Goal: Task Accomplishment & Management: Manage account settings

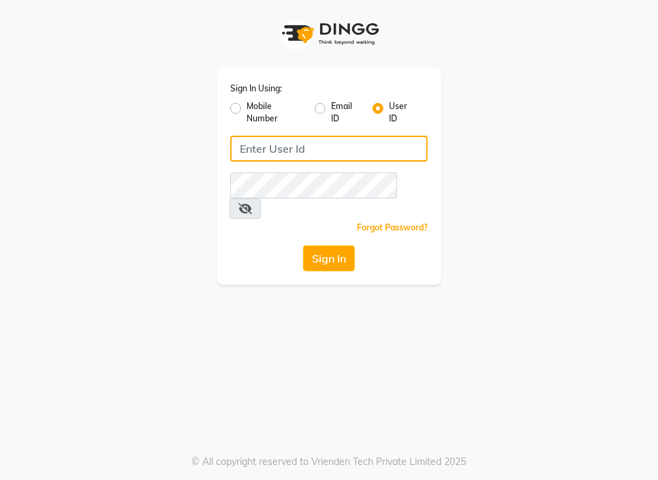
click at [292, 146] on input "Username" at bounding box center [329, 149] width 198 height 26
type input "L"
type input "lookslab"
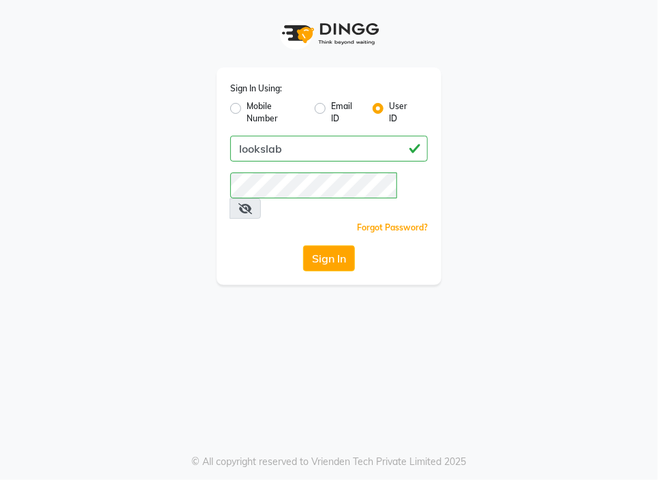
click at [252, 203] on icon at bounding box center [245, 208] width 14 height 11
click at [334, 247] on button "Sign In" at bounding box center [329, 258] width 52 height 26
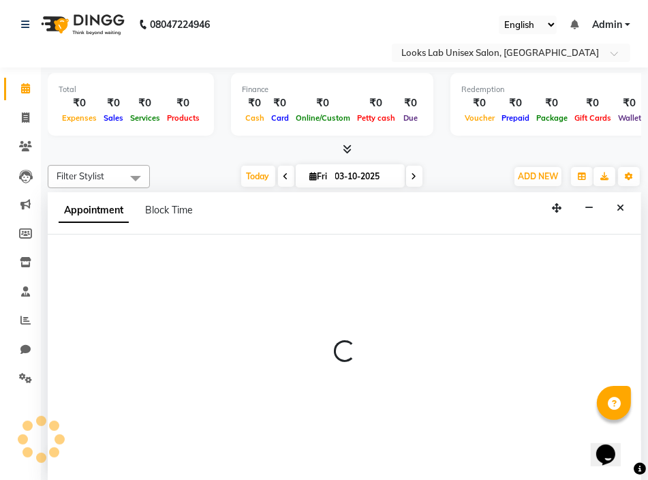
click at [106, 299] on div at bounding box center [344, 356] width 593 height 245
select select "93209"
select select "tentative"
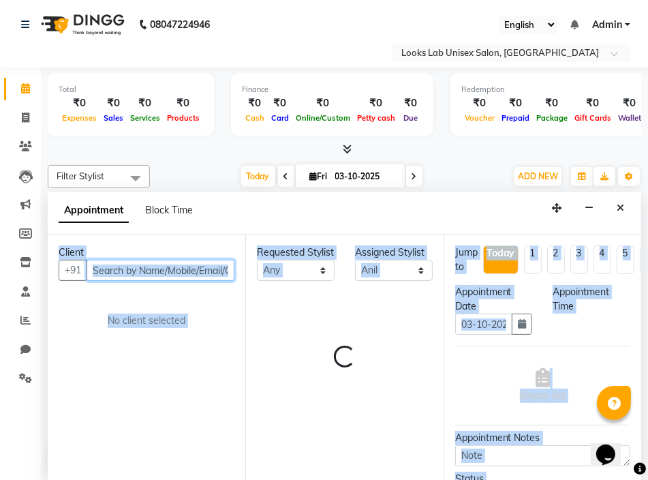
select select "540"
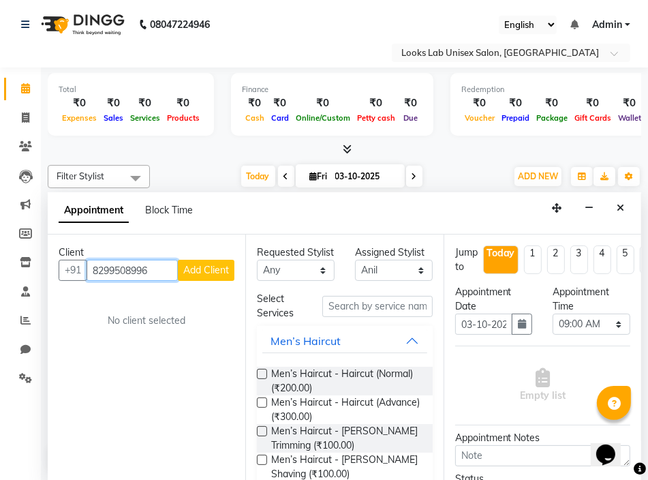
type input "8299508996"
click at [200, 270] on span "Add Client" at bounding box center [206, 270] width 46 height 12
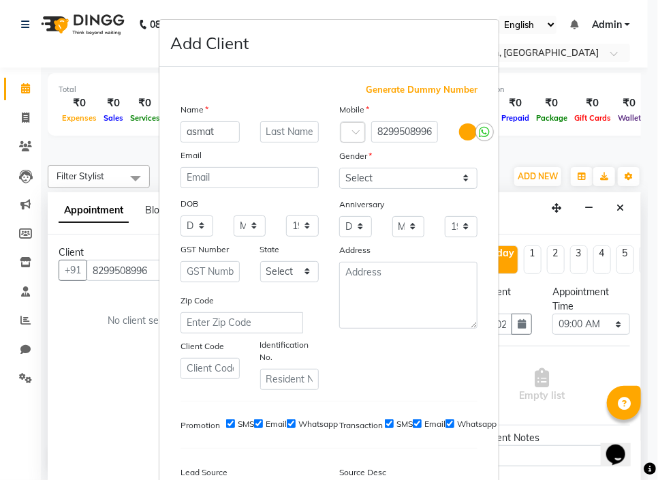
type input "asmat"
click at [349, 174] on select "Select [DEMOGRAPHIC_DATA] [DEMOGRAPHIC_DATA] Other Prefer Not To Say" at bounding box center [408, 178] width 138 height 21
select select "[DEMOGRAPHIC_DATA]"
click at [339, 168] on select "Select [DEMOGRAPHIC_DATA] [DEMOGRAPHIC_DATA] Other Prefer Not To Say" at bounding box center [408, 178] width 138 height 21
click at [188, 130] on input "asmat" at bounding box center [210, 131] width 59 height 21
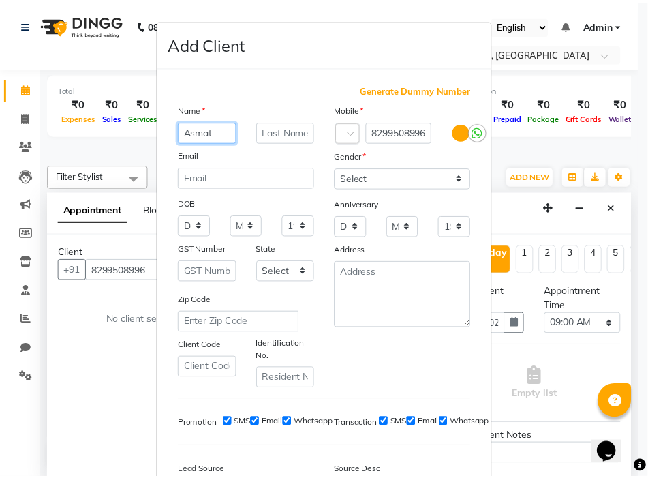
scroll to position [176, 0]
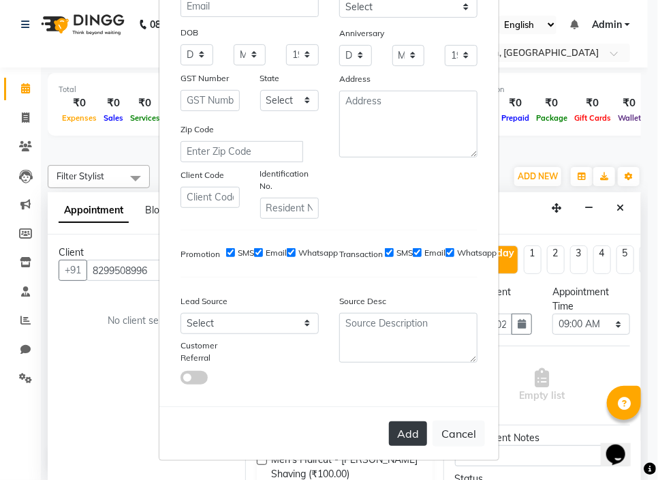
type input "Asmat"
click at [403, 445] on button "Add" at bounding box center [408, 433] width 38 height 25
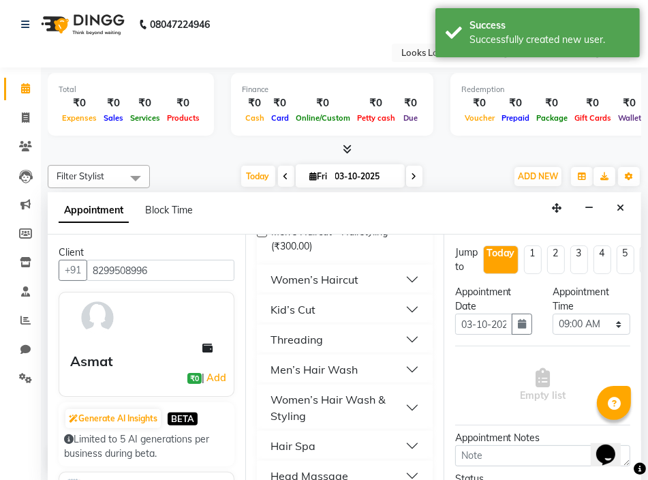
scroll to position [353, 0]
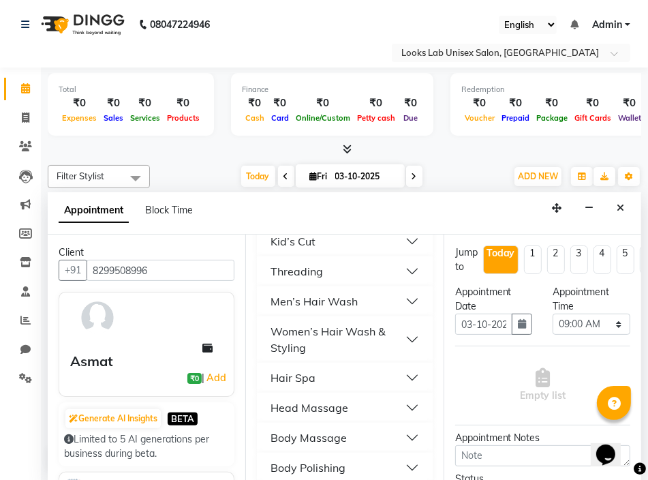
click at [309, 386] on div "Hair Spa" at bounding box center [292, 377] width 45 height 16
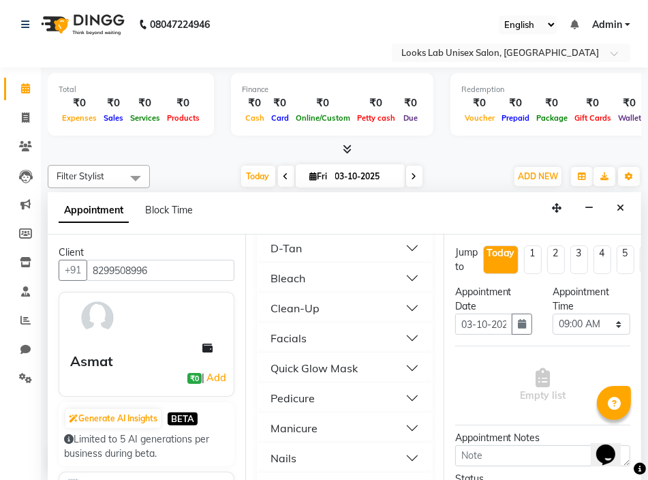
scroll to position [1662, 0]
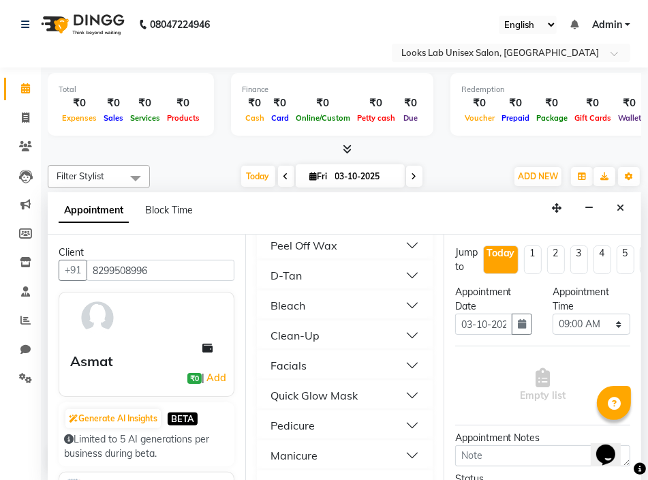
click at [377, 168] on button "Hair Treatment" at bounding box center [344, 155] width 164 height 25
click at [303, 342] on button "Pedicure" at bounding box center [344, 334] width 164 height 25
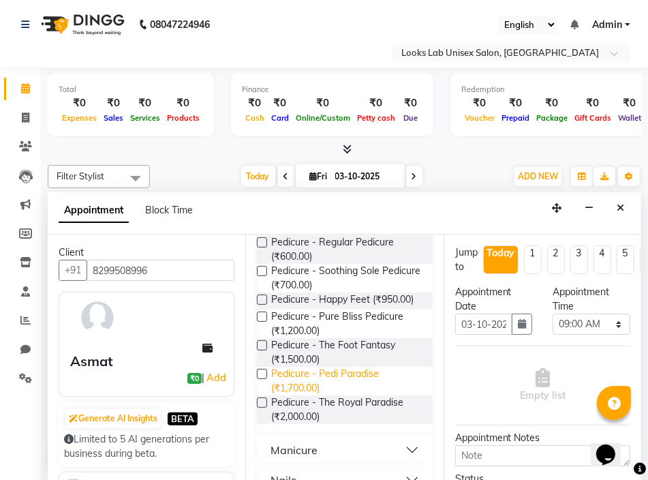
scroll to position [2441, 0]
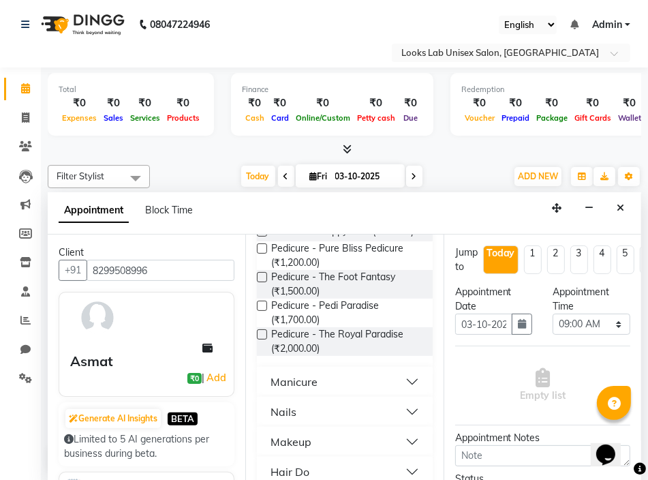
click at [398, 394] on button "Manicure" at bounding box center [344, 381] width 164 height 25
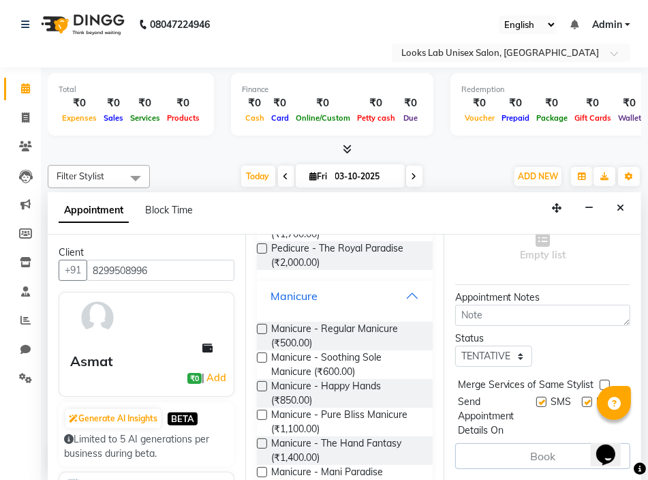
scroll to position [2749, 0]
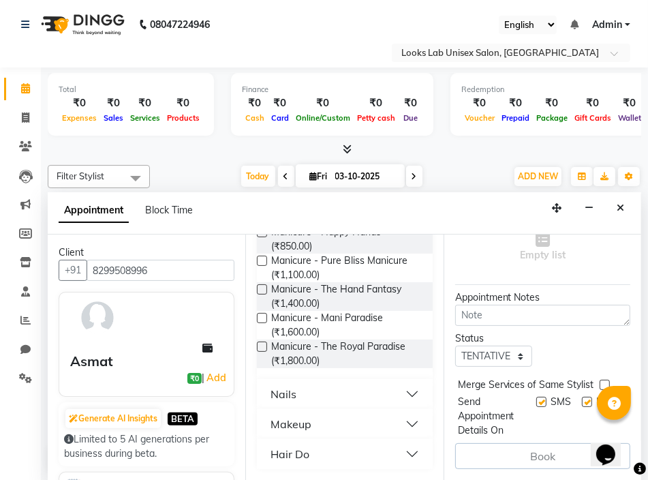
click at [354, 422] on button "Makeup" at bounding box center [344, 424] width 164 height 25
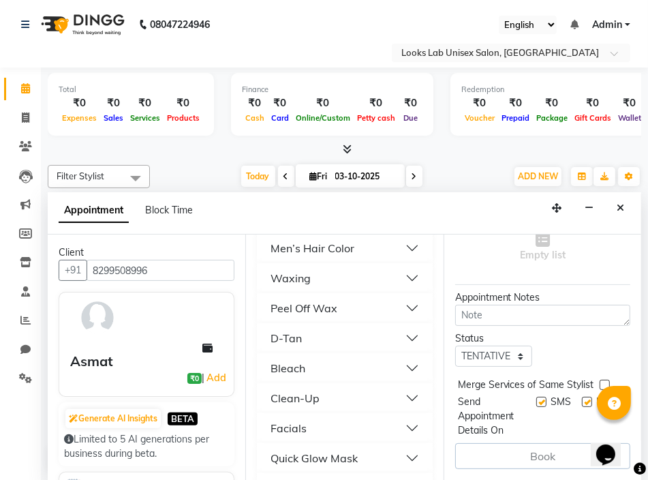
scroll to position [2172, 0]
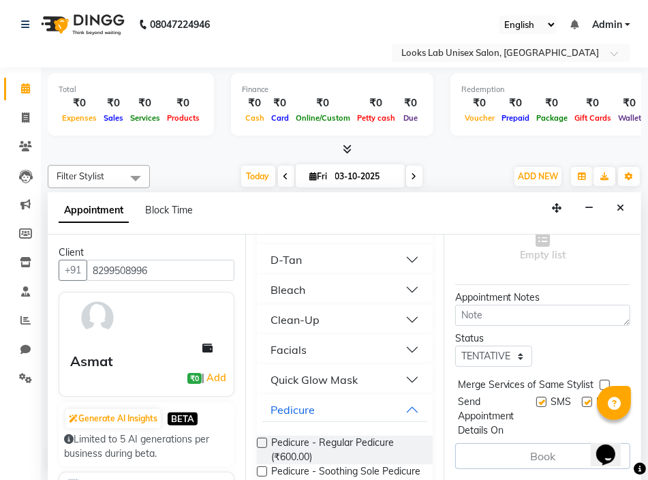
click at [405, 362] on button "Facials" at bounding box center [344, 349] width 164 height 25
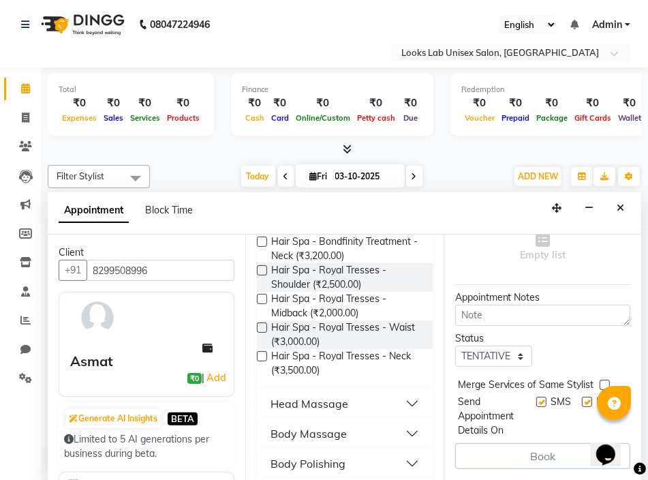
scroll to position [1244, 0]
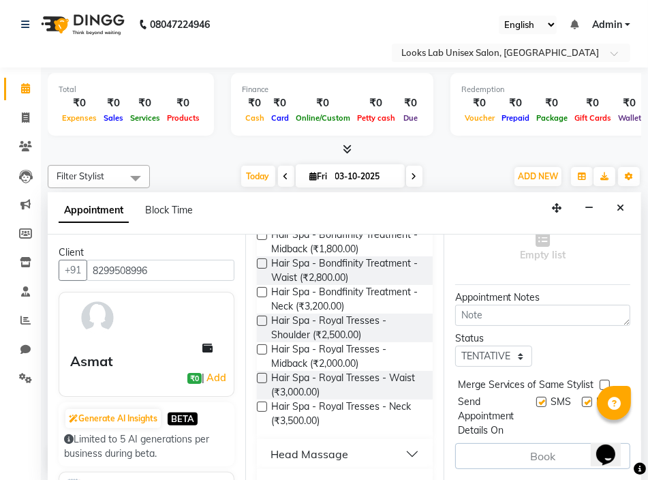
drag, startPoint x: 614, startPoint y: 205, endPoint x: 544, endPoint y: 219, distance: 71.6
click at [615, 206] on button "Close" at bounding box center [620, 208] width 20 height 21
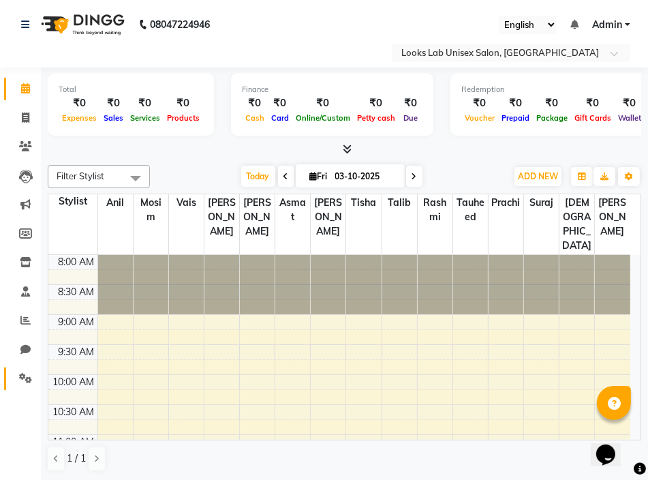
click at [25, 369] on link "Settings" at bounding box center [20, 378] width 33 height 22
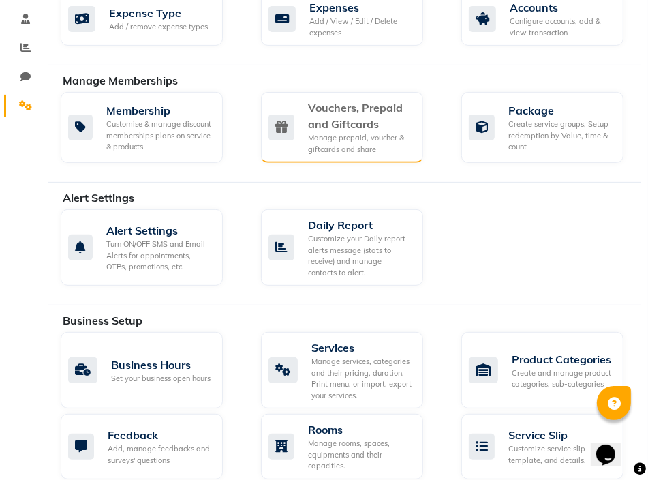
scroll to position [341, 0]
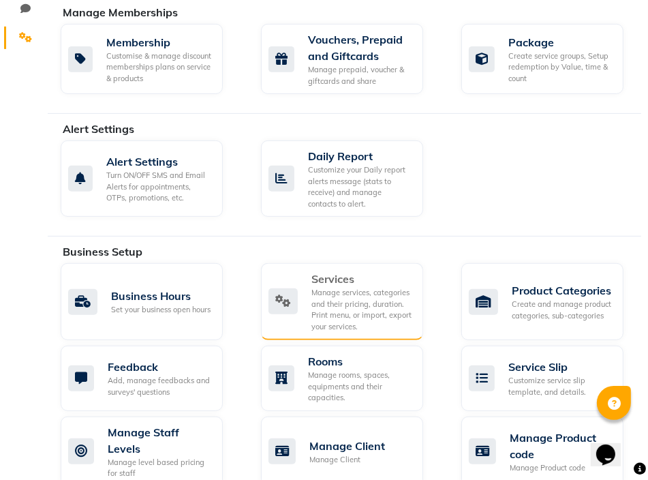
click at [359, 311] on div "Manage services, categories and their pricing, duration. Print menu, or import,…" at bounding box center [361, 309] width 101 height 45
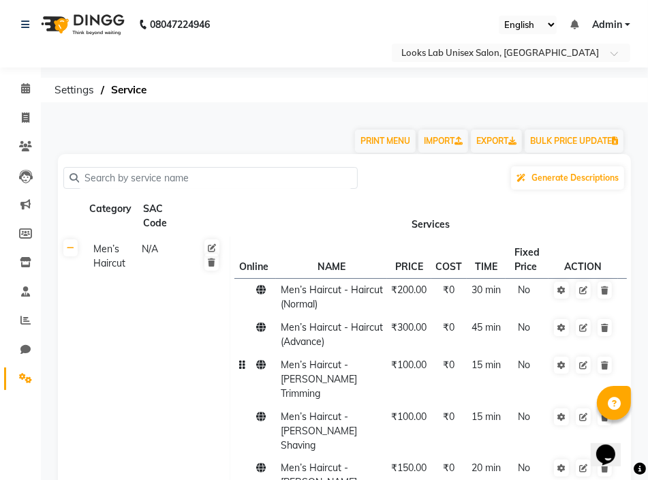
scroll to position [273, 0]
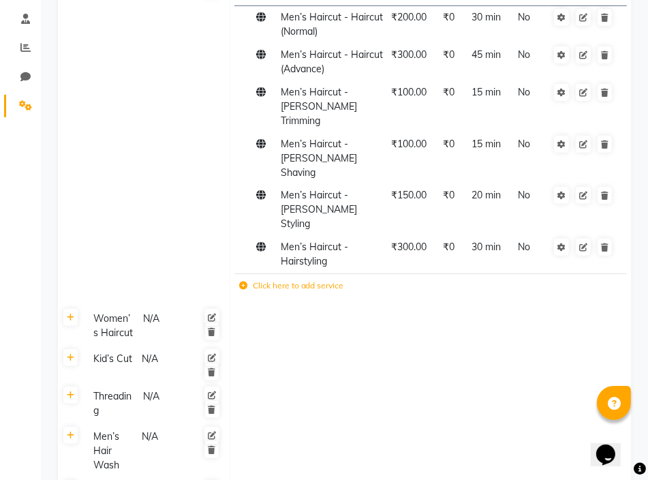
click at [315, 279] on label "Click here to add service" at bounding box center [291, 285] width 105 height 12
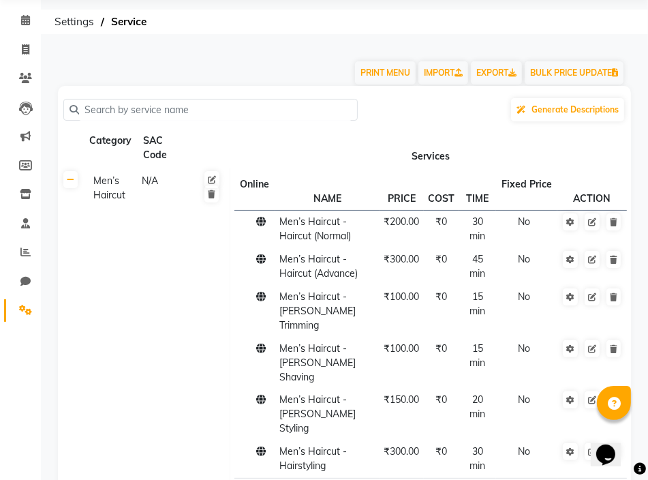
scroll to position [0, 0]
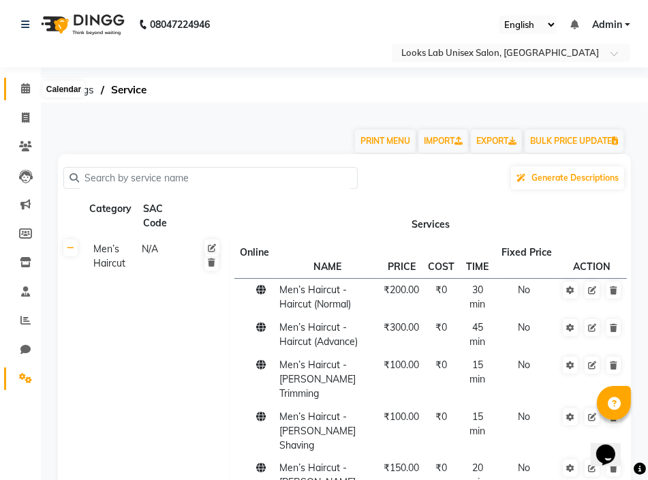
click at [22, 89] on icon at bounding box center [25, 88] width 9 height 10
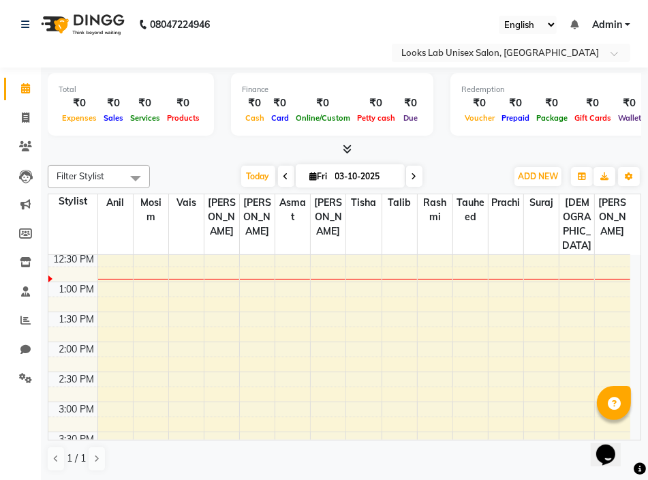
scroll to position [136, 0]
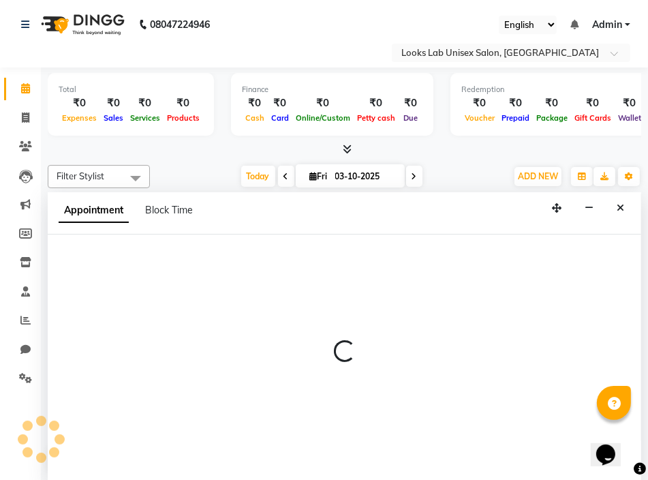
scroll to position [0, 0]
select select "93211"
select select "660"
select select "tentative"
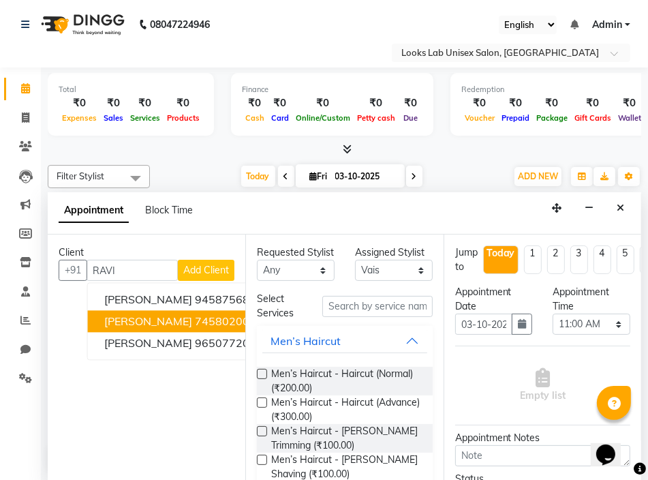
click at [204, 320] on ngb-highlight "7458020099" at bounding box center [229, 322] width 68 height 14
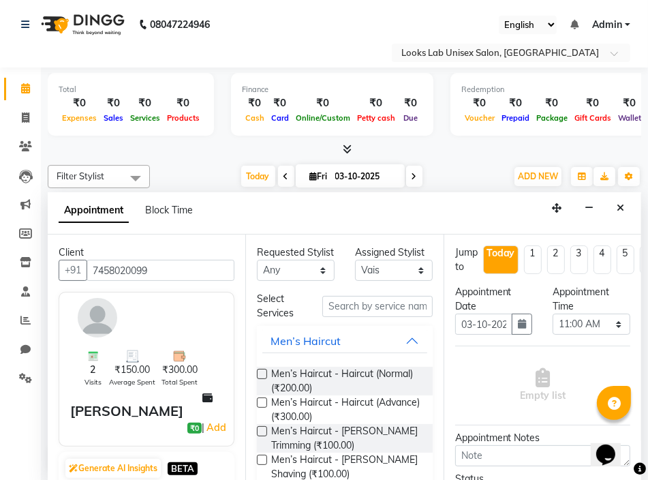
type input "7458020099"
click at [349, 317] on input "text" at bounding box center [377, 306] width 110 height 21
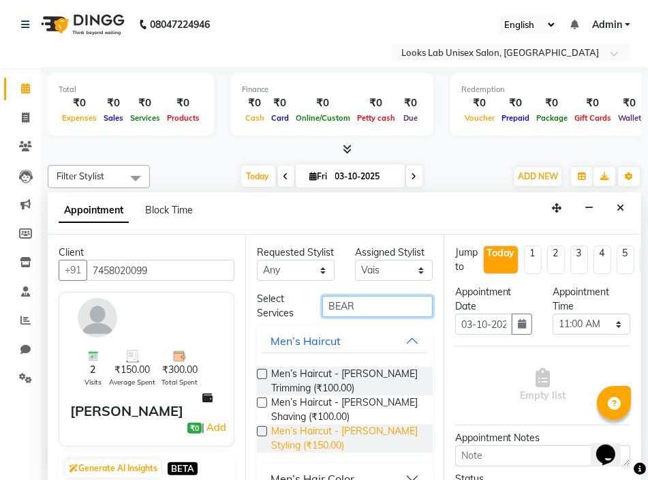
type input "BEAR"
click at [356, 451] on span "Men’s Haircut - [PERSON_NAME] Styling (₹150.00)" at bounding box center [346, 438] width 150 height 29
checkbox input "false"
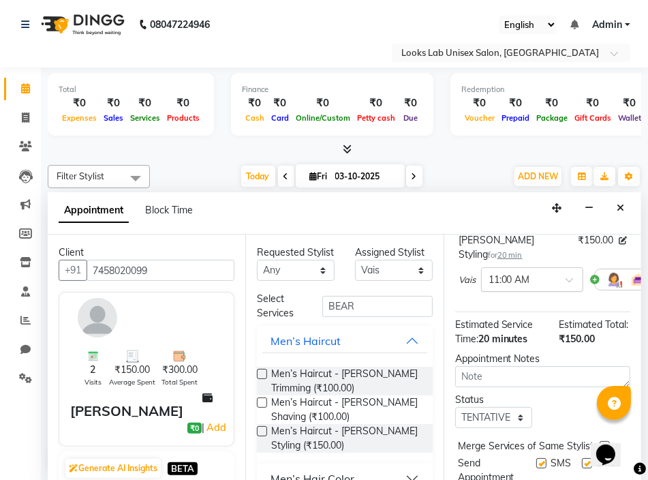
scroll to position [191, 0]
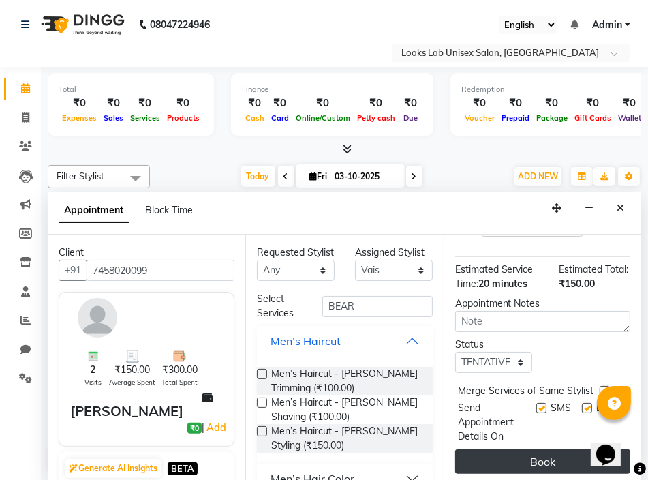
click at [550, 451] on button "Book" at bounding box center [542, 461] width 175 height 25
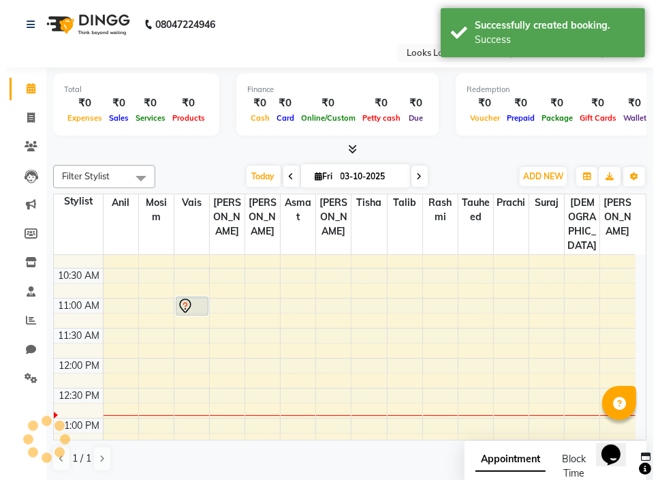
scroll to position [0, 0]
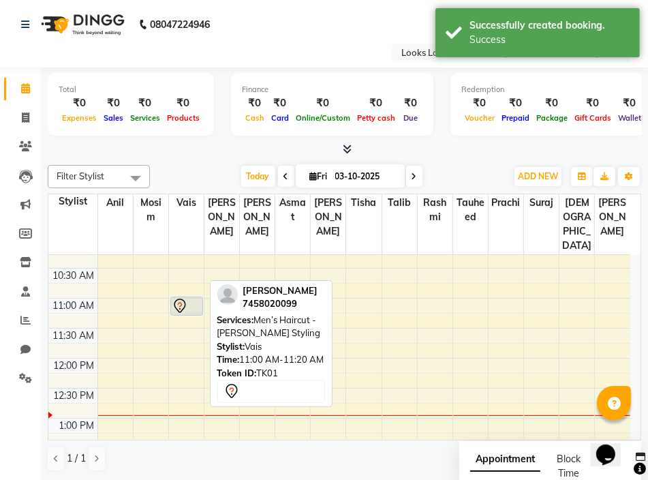
click at [185, 298] on icon at bounding box center [180, 306] width 16 height 16
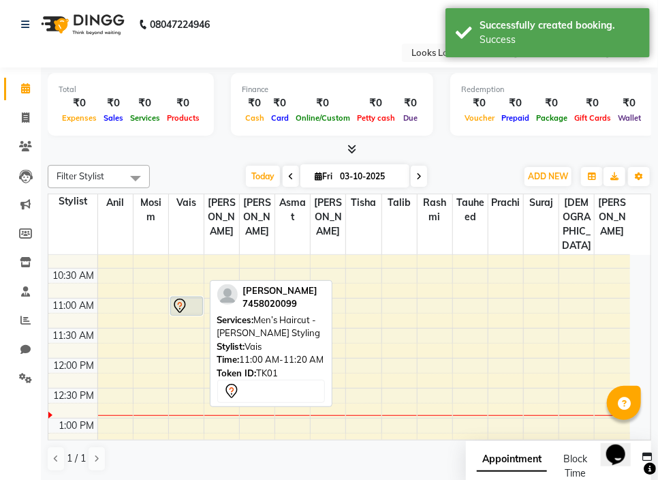
select select "7"
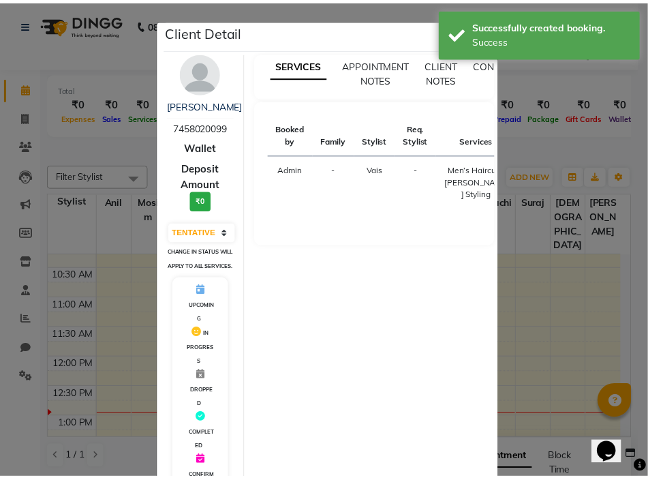
scroll to position [213, 0]
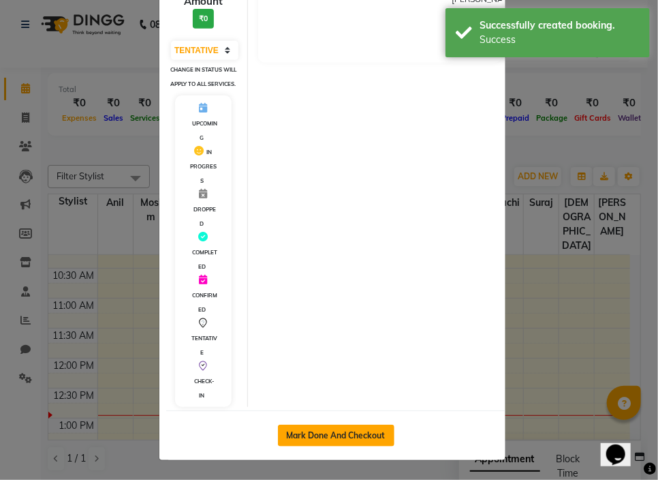
click at [363, 441] on button "Mark Done And Checkout" at bounding box center [336, 435] width 117 height 22
select select "service"
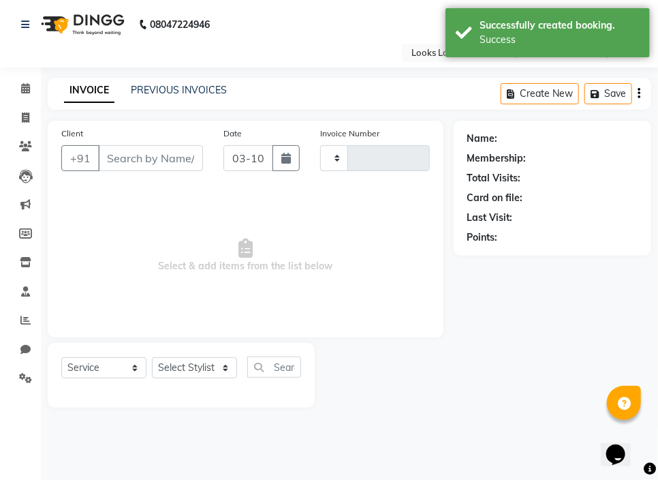
type input "1261"
select select "9115"
type input "7458020099"
select select "93211"
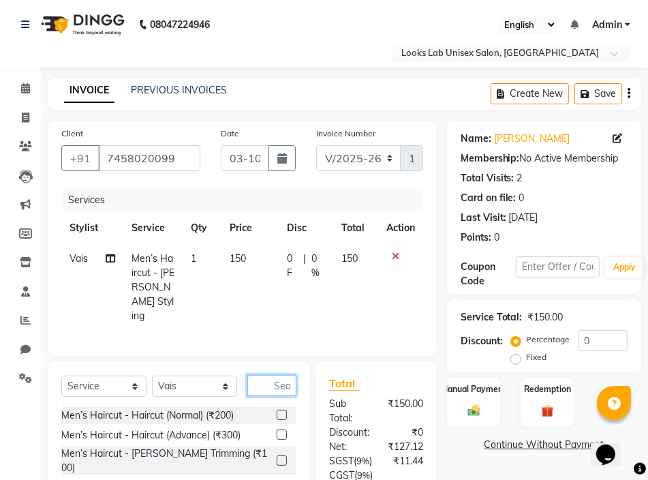
click at [264, 385] on input "text" at bounding box center [271, 385] width 49 height 21
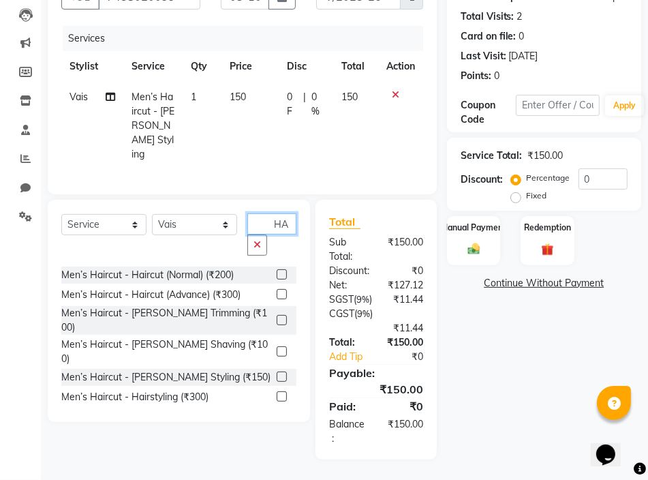
type input "H"
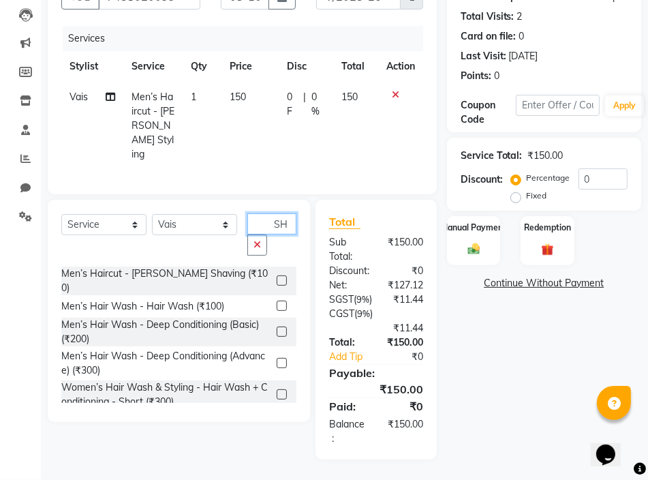
type input "SH"
drag, startPoint x: 270, startPoint y: 277, endPoint x: 265, endPoint y: 283, distance: 7.2
click at [265, 298] on div "Men’s Hair Wash - Hair Wash (₹100)" at bounding box center [178, 306] width 235 height 17
click at [277, 300] on label at bounding box center [282, 305] width 10 height 10
click at [277, 302] on input "checkbox" at bounding box center [281, 306] width 9 height 9
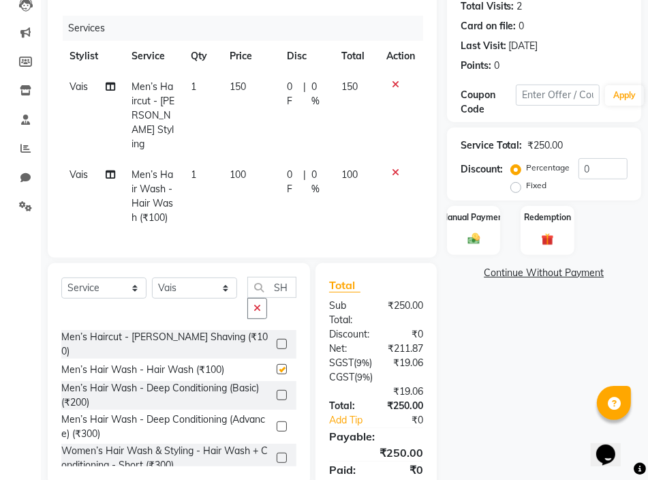
checkbox input "false"
click at [491, 238] on div "Manual Payment" at bounding box center [474, 229] width 56 height 51
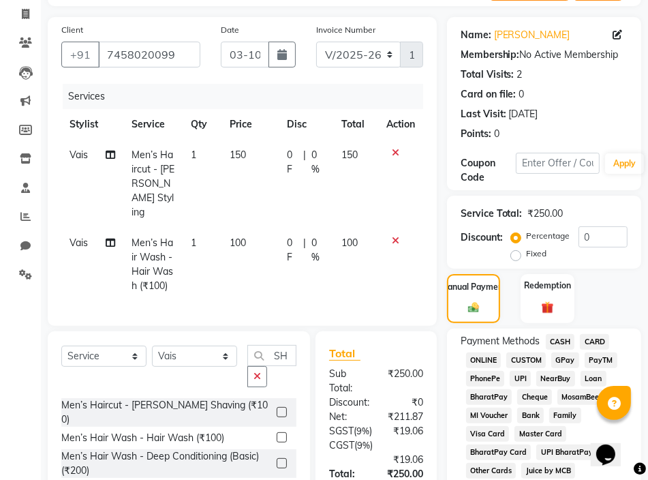
scroll to position [35, 0]
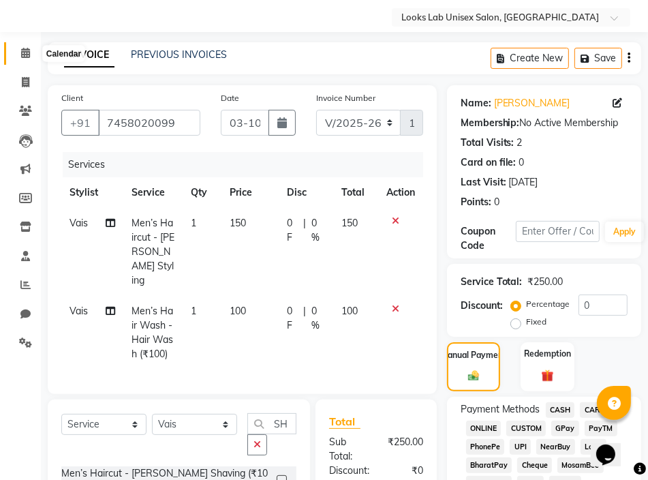
click at [22, 57] on icon at bounding box center [25, 53] width 9 height 10
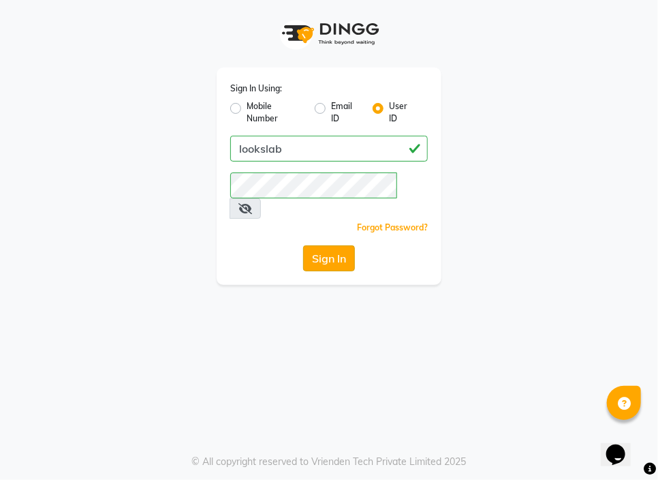
click at [337, 245] on button "Sign In" at bounding box center [329, 258] width 52 height 26
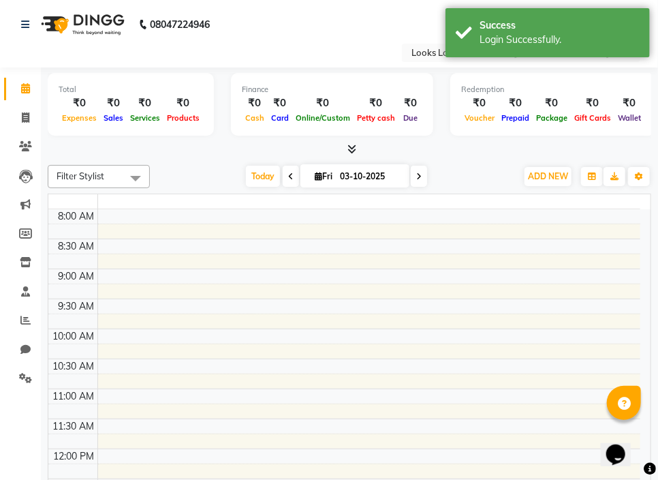
select select "en"
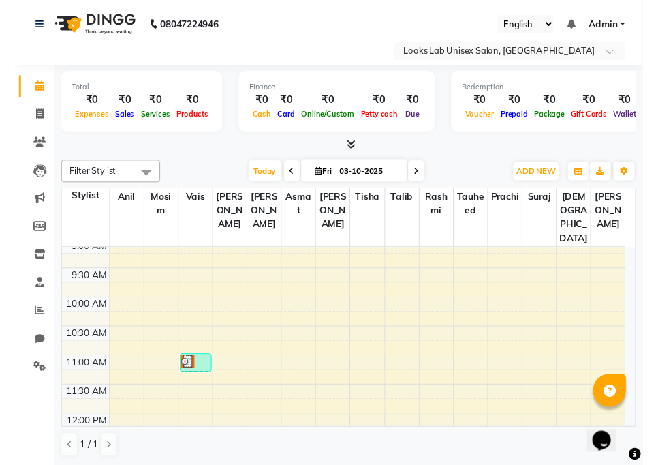
scroll to position [136, 0]
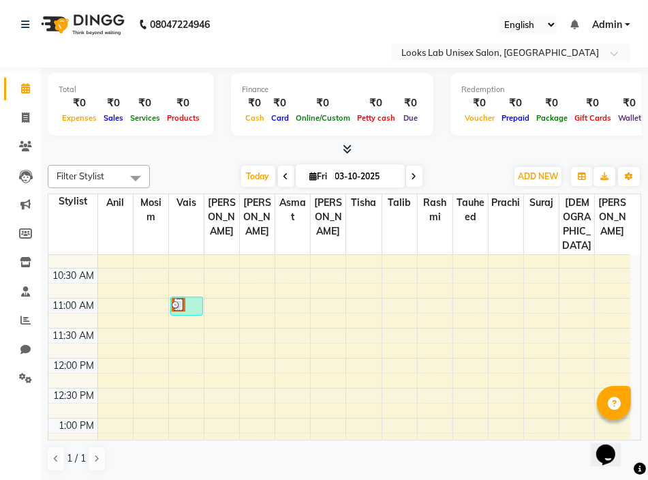
click at [216, 157] on div "Total ₹0 Expenses ₹0 Sales ₹0 Services ₹0 Products Finance ₹0 Cash ₹0 Card ₹0 O…" at bounding box center [344, 273] width 607 height 413
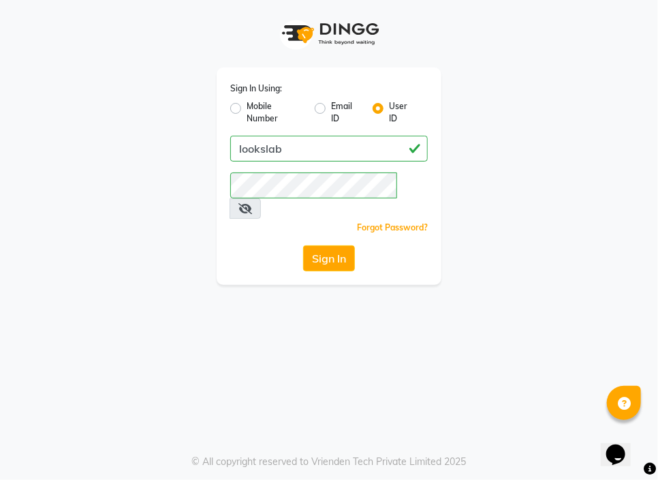
click at [247, 108] on label "Mobile Number" at bounding box center [275, 112] width 57 height 25
click at [247, 108] on input "Mobile Number" at bounding box center [251, 104] width 9 height 9
radio input "true"
radio input "false"
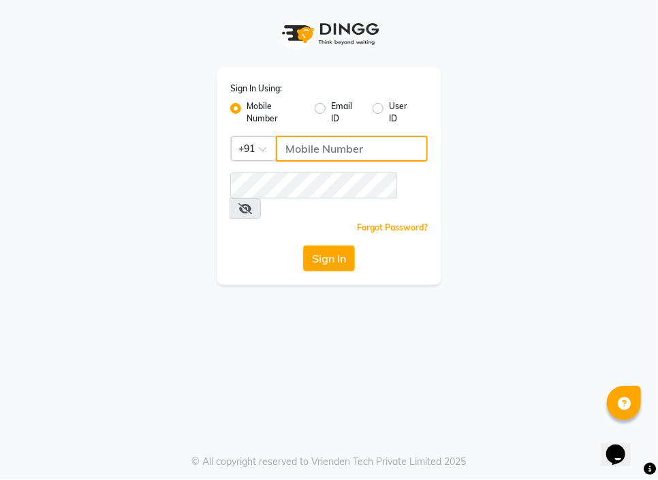
click at [303, 154] on input "Username" at bounding box center [352, 149] width 152 height 26
type input "8299508996"
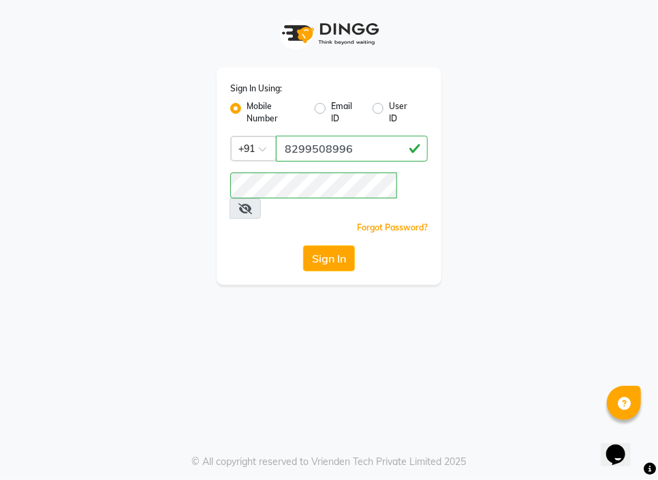
click at [252, 203] on icon at bounding box center [245, 208] width 14 height 11
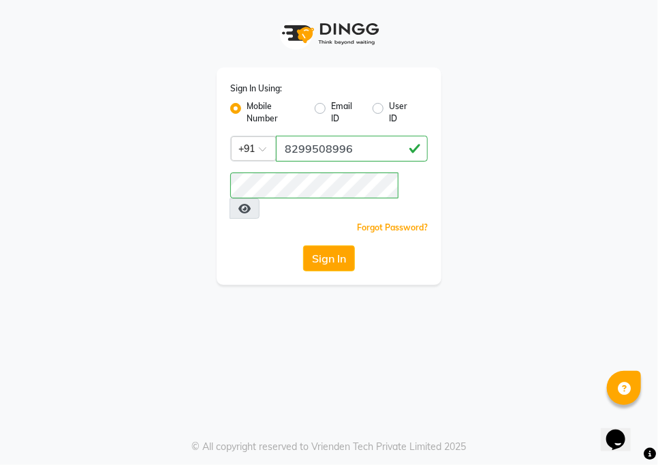
drag, startPoint x: 469, startPoint y: 189, endPoint x: 469, endPoint y: 201, distance: 11.6
click at [470, 189] on div "Sign In Using: Mobile Number Email ID User ID Country Code × [PHONE_NUMBER] Rem…" at bounding box center [329, 142] width 491 height 285
drag, startPoint x: 331, startPoint y: 234, endPoint x: 354, endPoint y: 233, distance: 23.2
click at [331, 245] on button "Sign In" at bounding box center [329, 258] width 52 height 26
